Goal: Transaction & Acquisition: Obtain resource

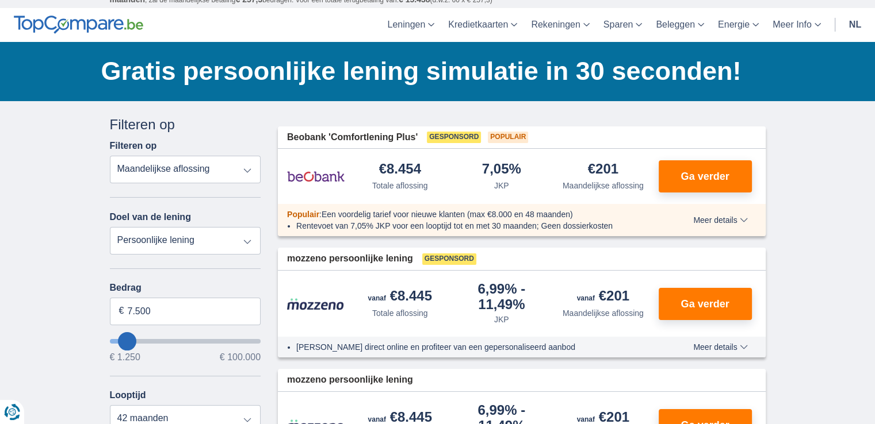
scroll to position [115, 0]
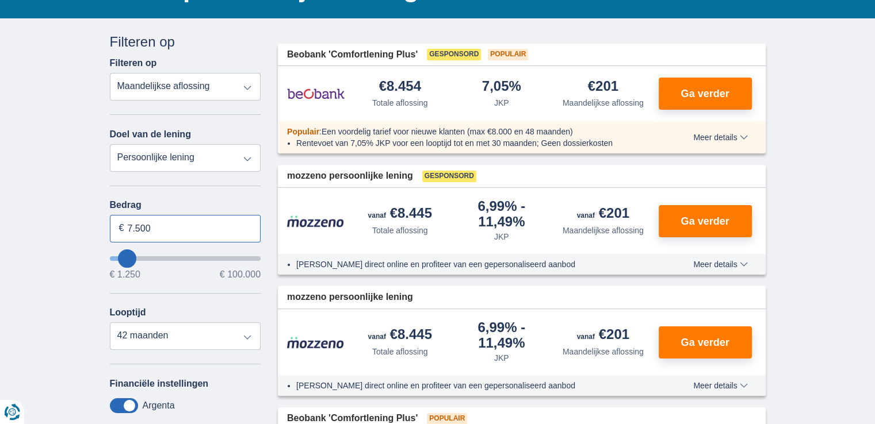
drag, startPoint x: 184, startPoint y: 238, endPoint x: 147, endPoint y: 231, distance: 37.5
click at [147, 231] on input "7.500" at bounding box center [185, 229] width 151 height 28
click at [183, 235] on input "7.500" at bounding box center [185, 229] width 151 height 28
type input "7"
type input "12.000"
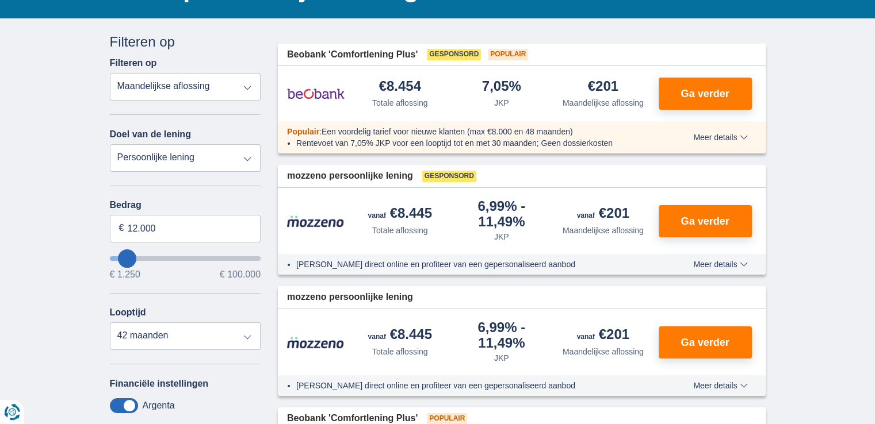
type input "12250"
click at [182, 352] on div "Annuleren Filters Filteren op Filteren op Totale aflossing JKP Maandelijkse afl…" at bounding box center [185, 297] width 151 height 530
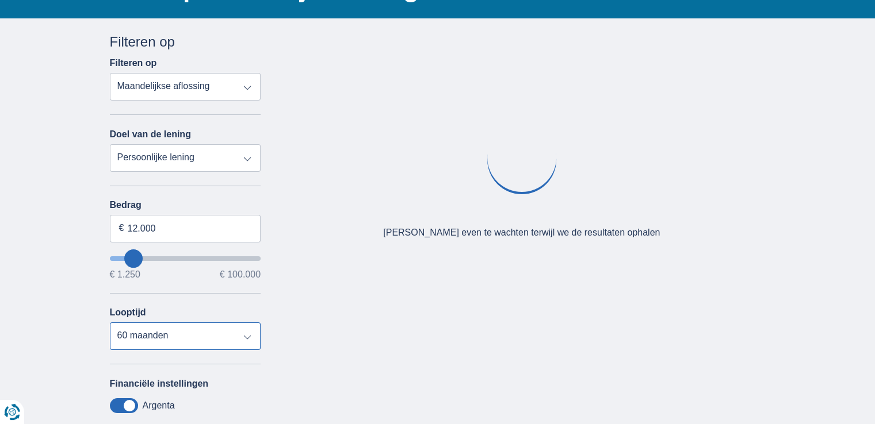
click at [181, 343] on select "12 maanden 18 maanden 24 maanden 30 maanden 36 maanden 42 maanden 48 maanden 60…" at bounding box center [185, 337] width 151 height 28
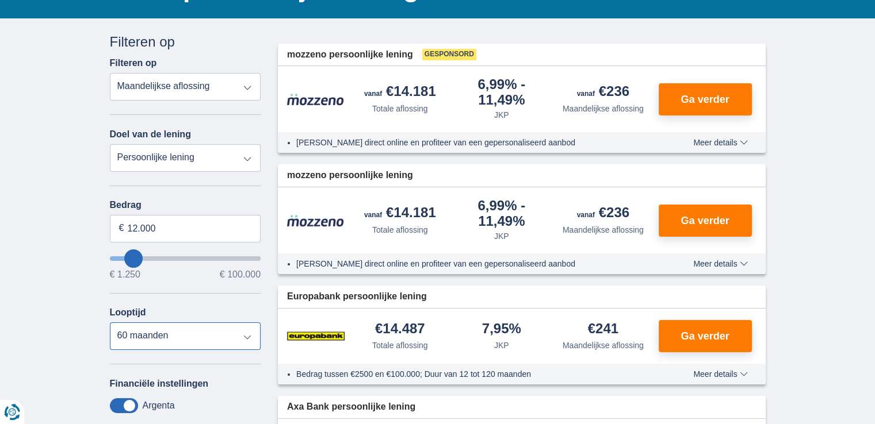
select select "30"
click at [110, 323] on select "12 maanden 18 maanden 24 maanden 30 maanden 36 maanden 42 maanden 48 maanden 60…" at bounding box center [185, 337] width 151 height 28
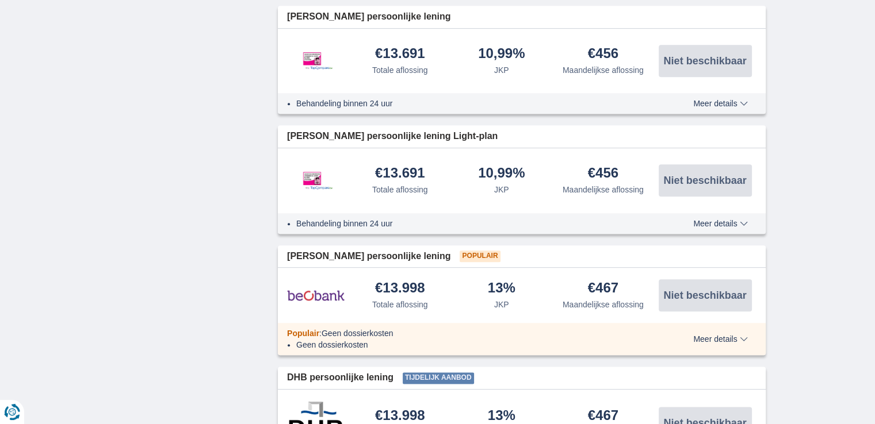
scroll to position [1438, 0]
